Goal: Task Accomplishment & Management: Use online tool/utility

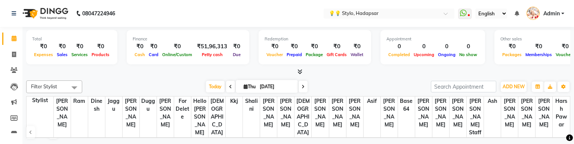
select select "en"
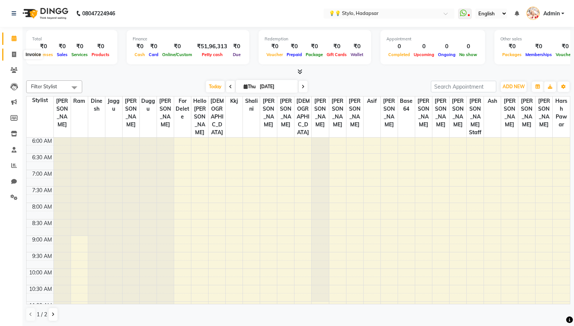
click at [13, 55] on icon at bounding box center [14, 55] width 4 height 6
select select "service"
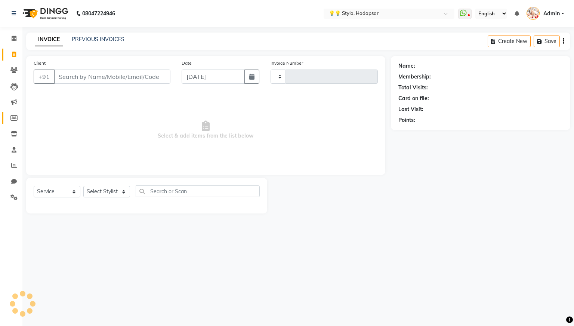
type input "0045"
select select "729"
click at [13, 144] on icon at bounding box center [13, 197] width 7 height 6
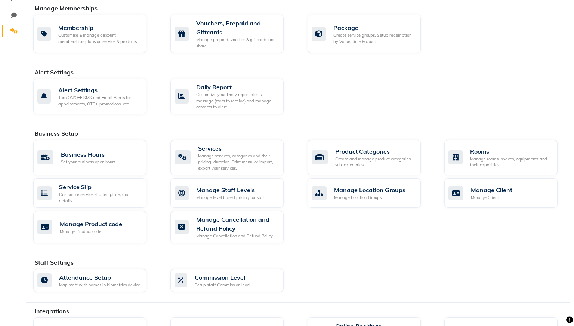
scroll to position [324, 0]
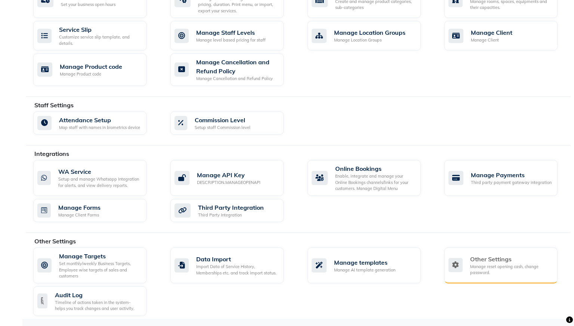
click at [467, 144] on div "Other Settings Manage reset opening cash, change password." at bounding box center [500, 265] width 103 height 21
select select "2: 15"
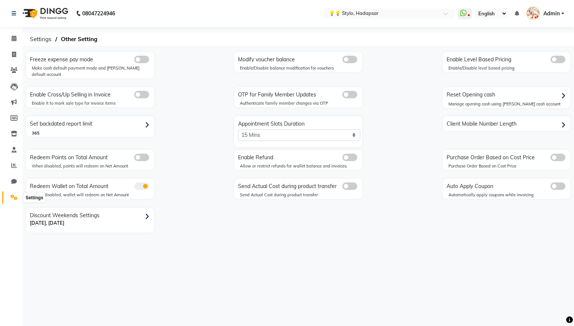
click at [12, 144] on icon at bounding box center [13, 197] width 7 height 6
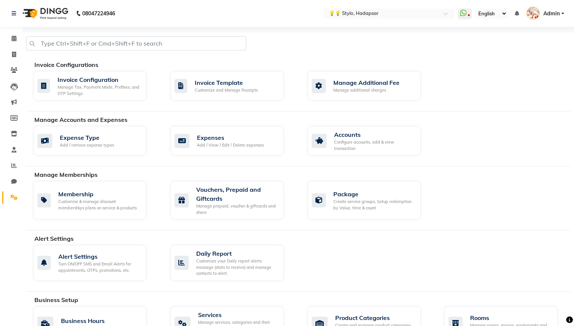
scroll to position [14, 0]
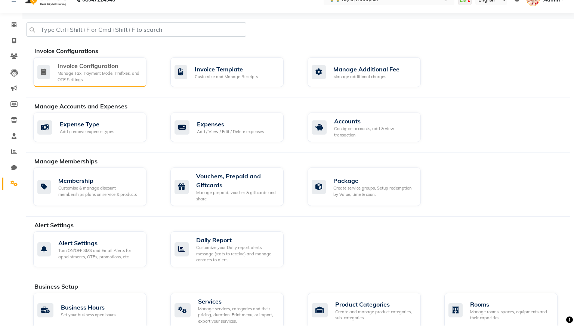
click at [127, 70] on div "Manage Tax, Payment Mode, Prefixes, and OTP Settings" at bounding box center [99, 76] width 83 height 12
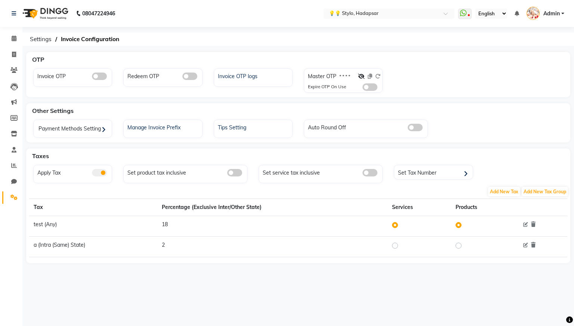
click at [103, 76] on span at bounding box center [99, 76] width 15 height 7
click at [92, 77] on input "checkbox" at bounding box center [92, 77] width 0 height 0
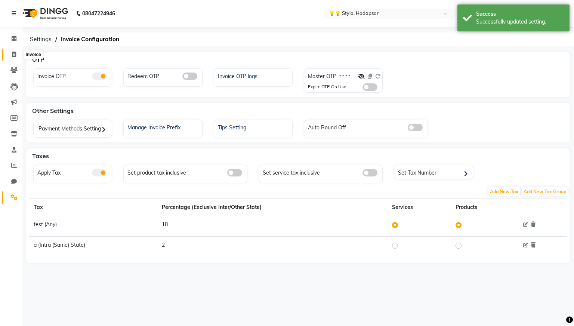
click at [15, 55] on icon at bounding box center [14, 55] width 4 height 6
select select "service"
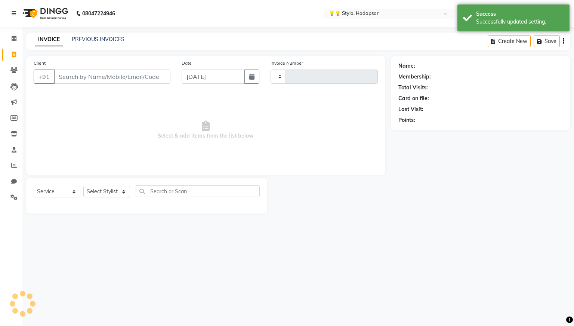
type input "0045"
select select "729"
click at [14, 144] on icon at bounding box center [13, 197] width 7 height 6
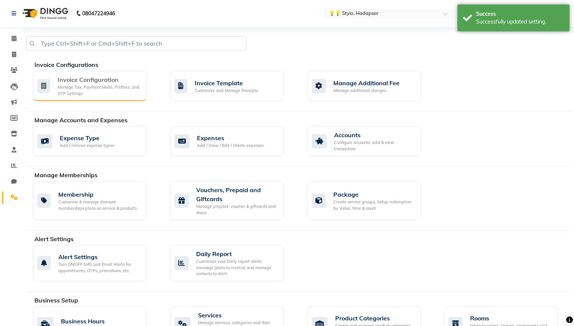
click at [122, 85] on div "Manage Tax, Payment Mode, Prefixes, and OTP Settings" at bounding box center [99, 90] width 83 height 12
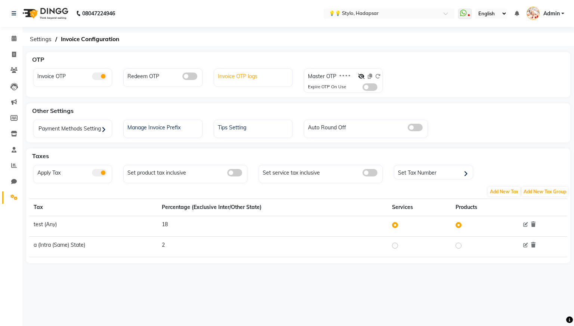
click at [251, 77] on div "Invoice OTP logs" at bounding box center [254, 76] width 76 height 10
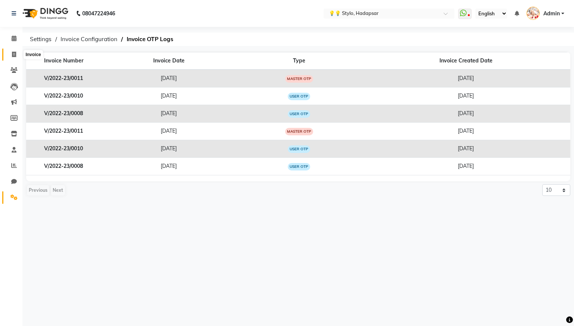
click at [15, 53] on icon at bounding box center [14, 55] width 4 height 6
select select "service"
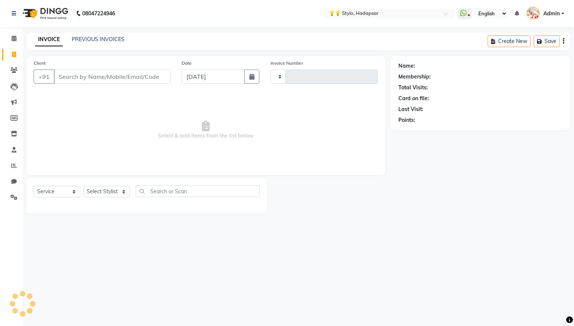
type input "0045"
select select "729"
click at [123, 78] on input "Client" at bounding box center [112, 77] width 117 height 14
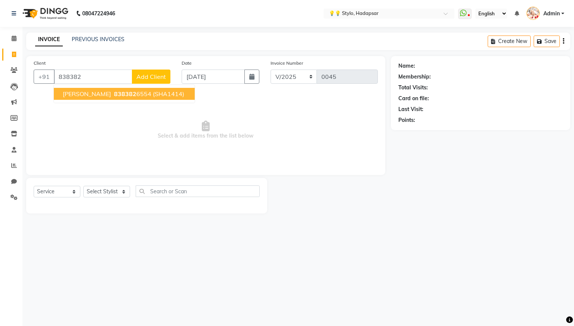
click at [131, 92] on ngb-highlight "838382 6554" at bounding box center [132, 93] width 39 height 7
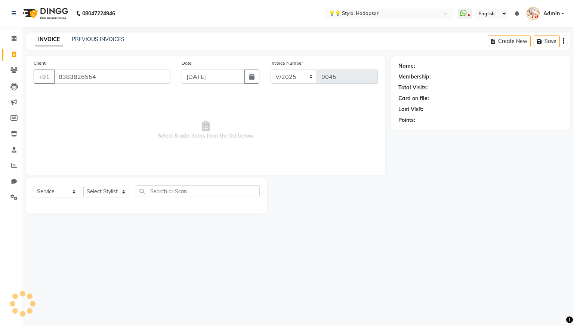
type input "8383826554"
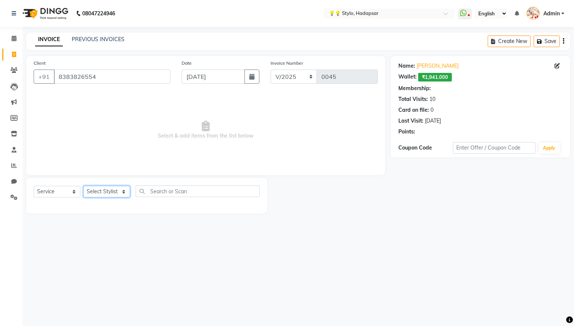
click at [121, 144] on select "Select Stylist [PERSON_NAME] [PERSON_NAME] [PERSON_NAME] Bhushan [PERSON_NAME] …" at bounding box center [106, 192] width 47 height 12
select select "2: Object"
select select "1841"
click at [83, 144] on select "Select Stylist [PERSON_NAME] [PERSON_NAME] [PERSON_NAME] Bhushan [PERSON_NAME] …" at bounding box center [106, 192] width 47 height 12
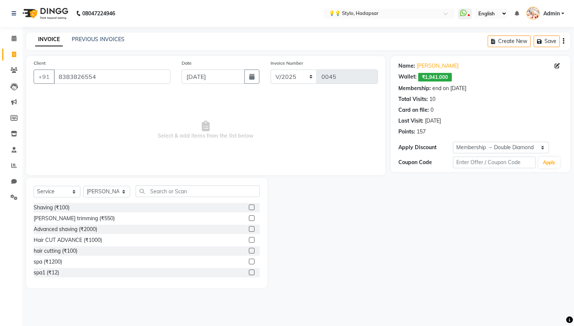
click at [253, 144] on label at bounding box center [252, 207] width 6 height 6
click at [253, 144] on input "checkbox" at bounding box center [251, 207] width 5 height 5
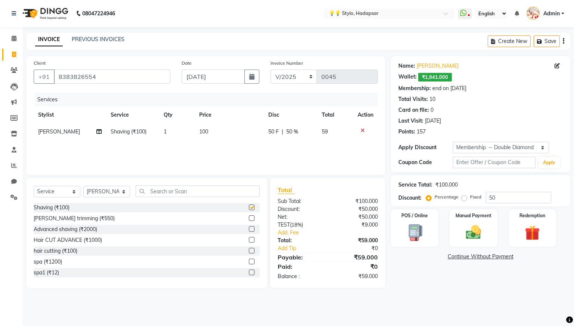
checkbox input "false"
click at [469, 144] on img at bounding box center [473, 233] width 25 height 18
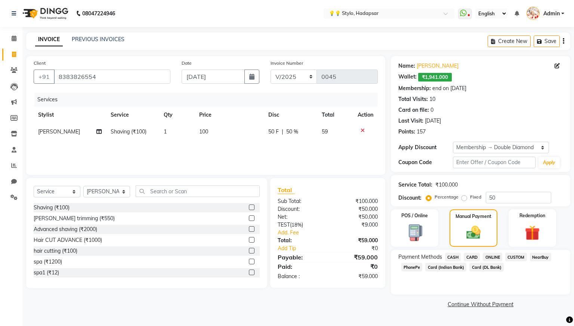
click at [456, 144] on span "CASH" at bounding box center [453, 257] width 16 height 9
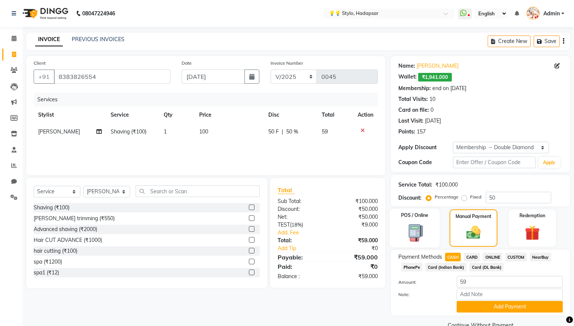
scroll to position [16, 0]
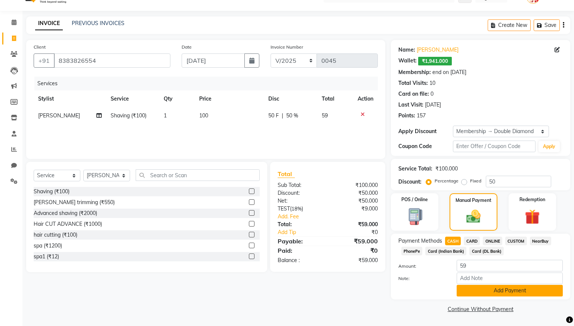
click at [472, 144] on div at bounding box center [509, 279] width 117 height 12
click at [475, 144] on div "Payment Methods CASH CARD ONLINE CUSTOM NearBuy PhonePe Card (Indian Bank) Card…" at bounding box center [480, 267] width 179 height 66
click at [479, 144] on button "Add Payment" at bounding box center [510, 291] width 106 height 12
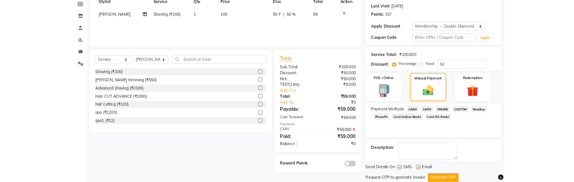
scroll to position [137, 0]
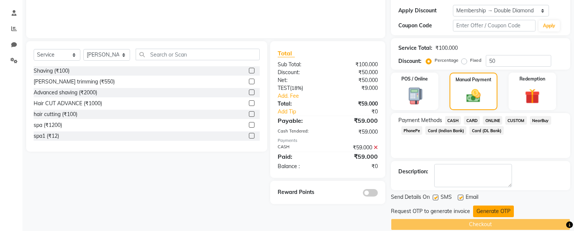
click at [481, 144] on button "Generate OTP" at bounding box center [493, 211] width 41 height 12
